Goal: Task Accomplishment & Management: Manage account settings

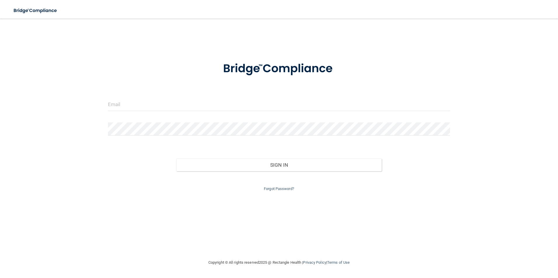
click at [281, 97] on form "Invalid email/password. You don't have permission to access that page. Sign In …" at bounding box center [279, 123] width 342 height 139
click at [258, 110] on input "email" at bounding box center [279, 104] width 342 height 13
type input "[EMAIL_ADDRESS][DOMAIN_NAME]"
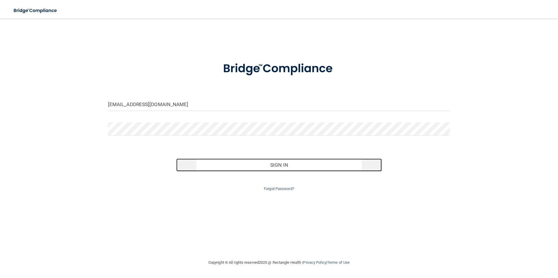
click at [273, 167] on button "Sign In" at bounding box center [279, 165] width 206 height 13
click at [280, 168] on button "Sign In" at bounding box center [279, 165] width 206 height 13
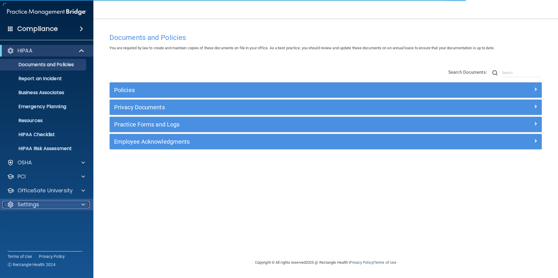
click at [51, 208] on div "Settings" at bounding box center [39, 204] width 72 height 7
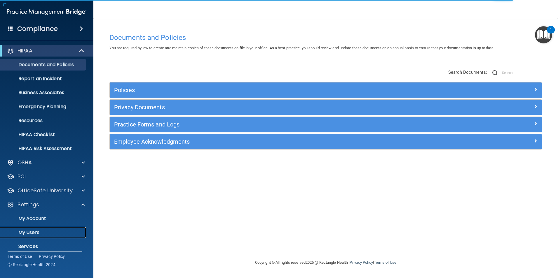
click at [24, 230] on p "My Users" at bounding box center [44, 233] width 80 height 6
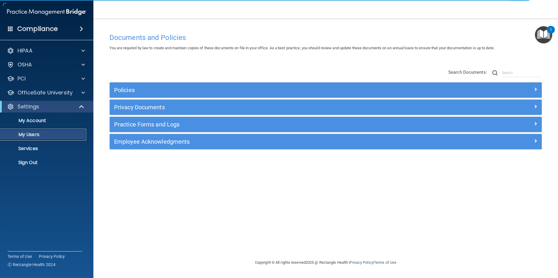
select select "20"
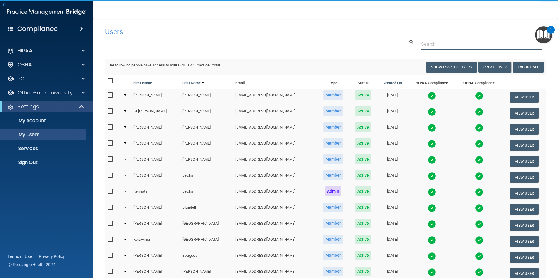
click at [429, 46] on input "text" at bounding box center [481, 44] width 121 height 11
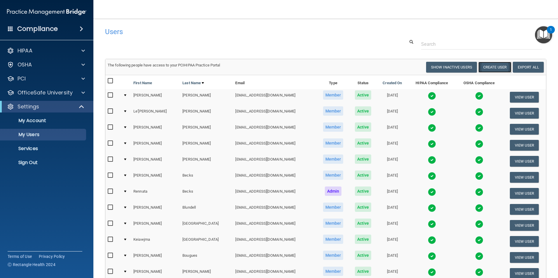
click at [497, 68] on button "Create User" at bounding box center [494, 67] width 33 height 11
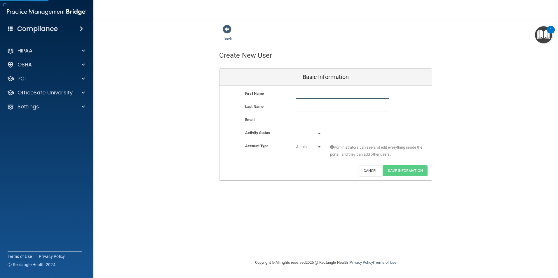
click at [330, 99] on input "text" at bounding box center [342, 94] width 93 height 9
type input "Caleb"
type input "[PERSON_NAME]"
click at [358, 120] on input "email" at bounding box center [342, 120] width 93 height 9
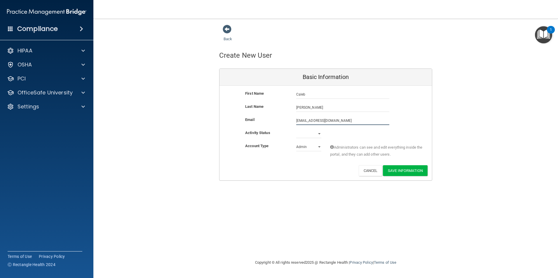
type input "[EMAIL_ADDRESS][DOMAIN_NAME]"
click at [309, 136] on select "Active Inactive" at bounding box center [308, 135] width 25 height 9
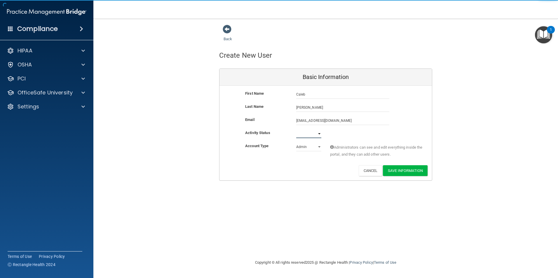
select select "active"
click at [296, 130] on select "Active Inactive" at bounding box center [308, 134] width 25 height 9
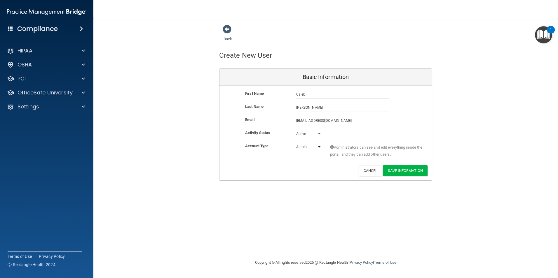
click at [314, 150] on select "Admin Member" at bounding box center [308, 147] width 25 height 9
select select "practice_member"
click at [296, 143] on select "Admin Member" at bounding box center [308, 147] width 25 height 9
click at [417, 173] on button "Save Information" at bounding box center [405, 171] width 45 height 11
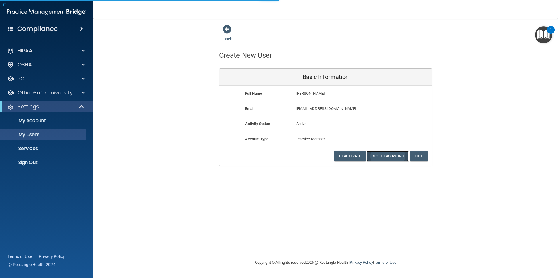
click at [387, 156] on button "Reset Password" at bounding box center [388, 156] width 42 height 11
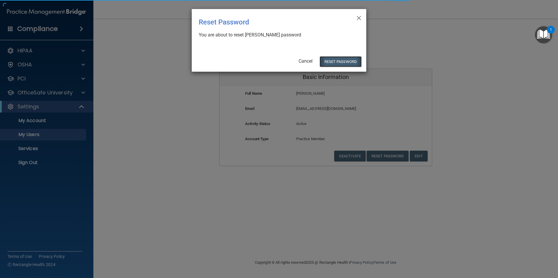
click at [345, 65] on button "Reset Password" at bounding box center [341, 61] width 42 height 11
select select "20"
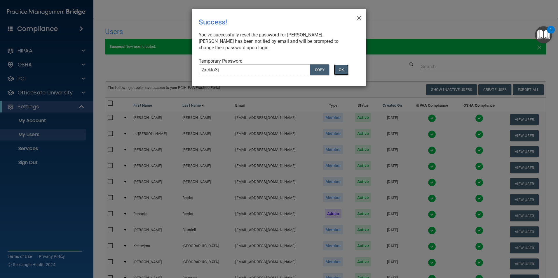
click at [341, 69] on button "OK" at bounding box center [341, 70] width 15 height 11
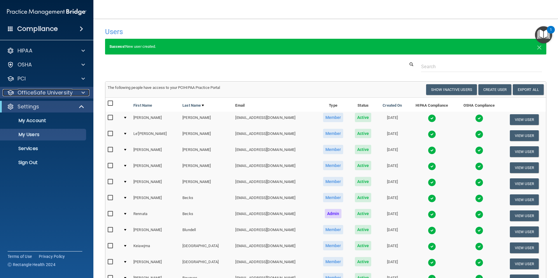
click at [84, 92] on span at bounding box center [83, 92] width 4 height 7
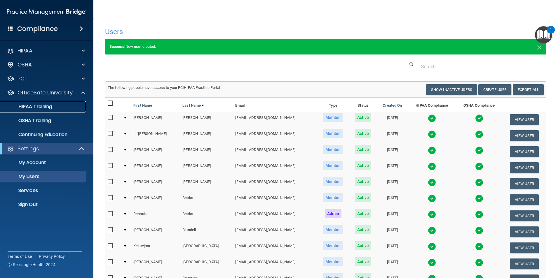
click at [42, 106] on p "HIPAA Training" at bounding box center [28, 107] width 48 height 6
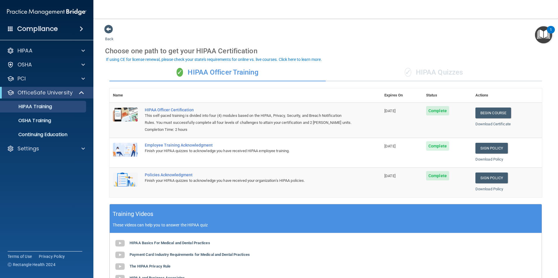
click at [429, 74] on div "✓ HIPAA Quizzes" at bounding box center [434, 73] width 216 height 18
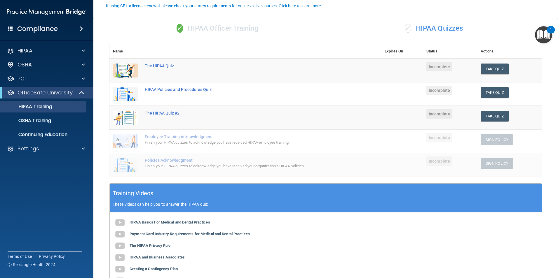
scroll to position [58, 0]
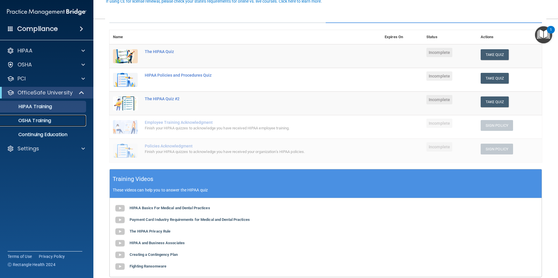
click at [35, 120] on p "OSHA Training" at bounding box center [27, 121] width 47 height 6
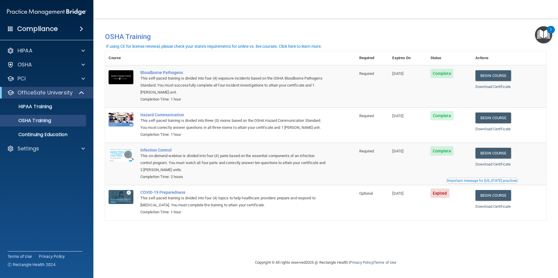
click at [391, 206] on tr "[MEDICAL_DATA] Preparedness This self-paced training is divided into four (4) t…" at bounding box center [325, 202] width 441 height 35
click at [35, 132] on p "Continuing Education" at bounding box center [44, 135] width 80 height 6
